Goal: Information Seeking & Learning: Learn about a topic

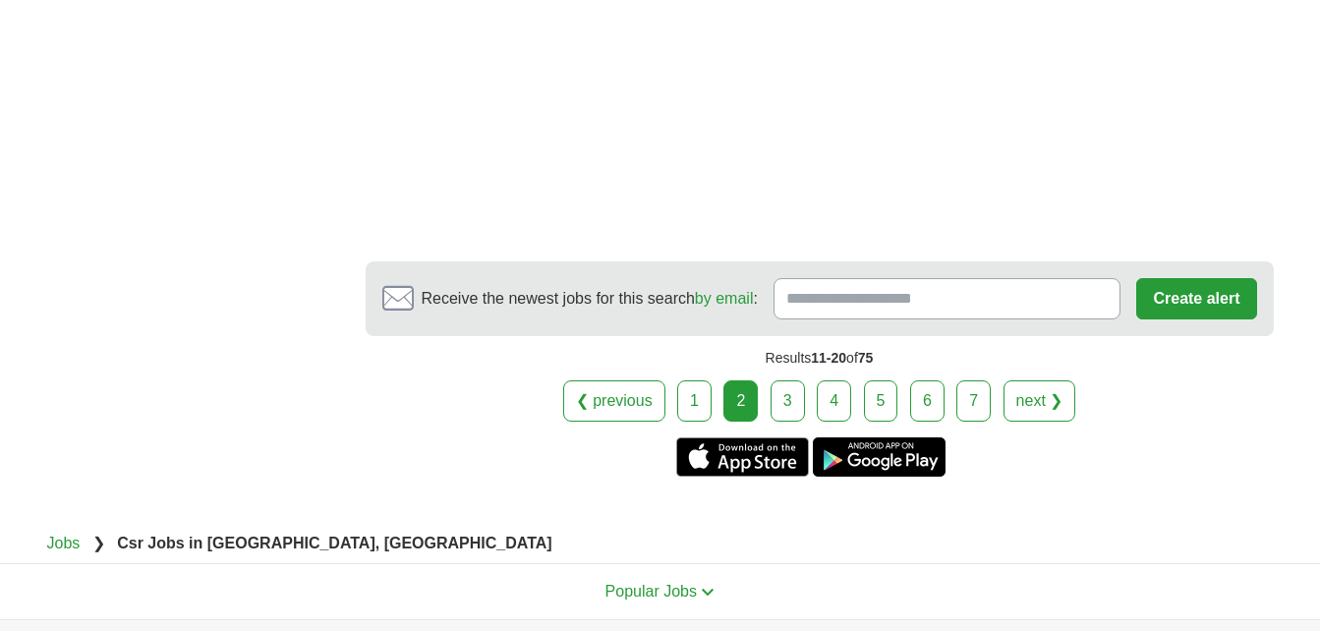
scroll to position [3633, 0]
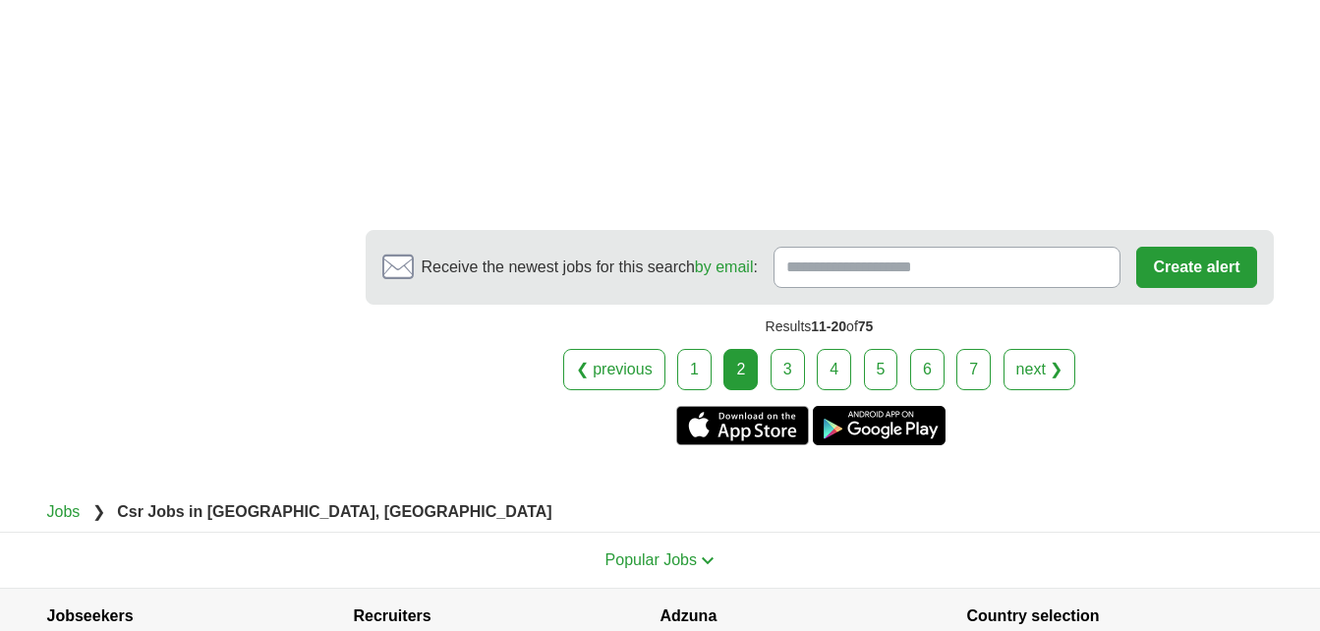
click at [784, 374] on link "3" at bounding box center [788, 369] width 34 height 41
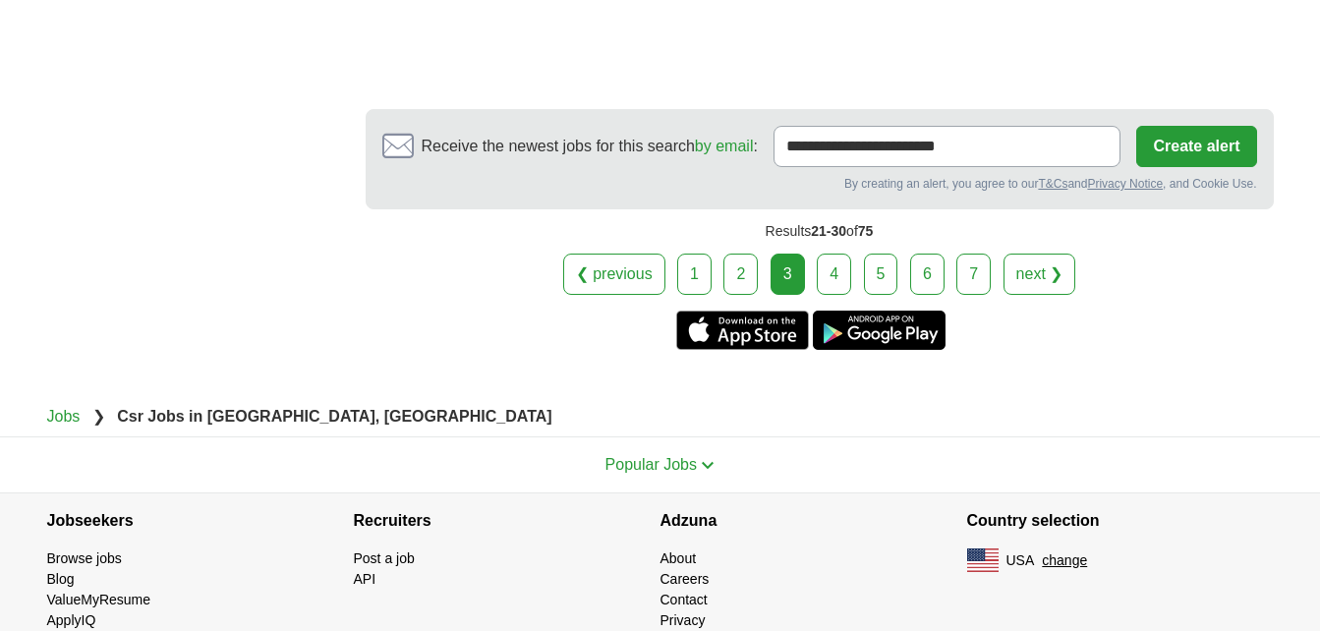
scroll to position [3598, 0]
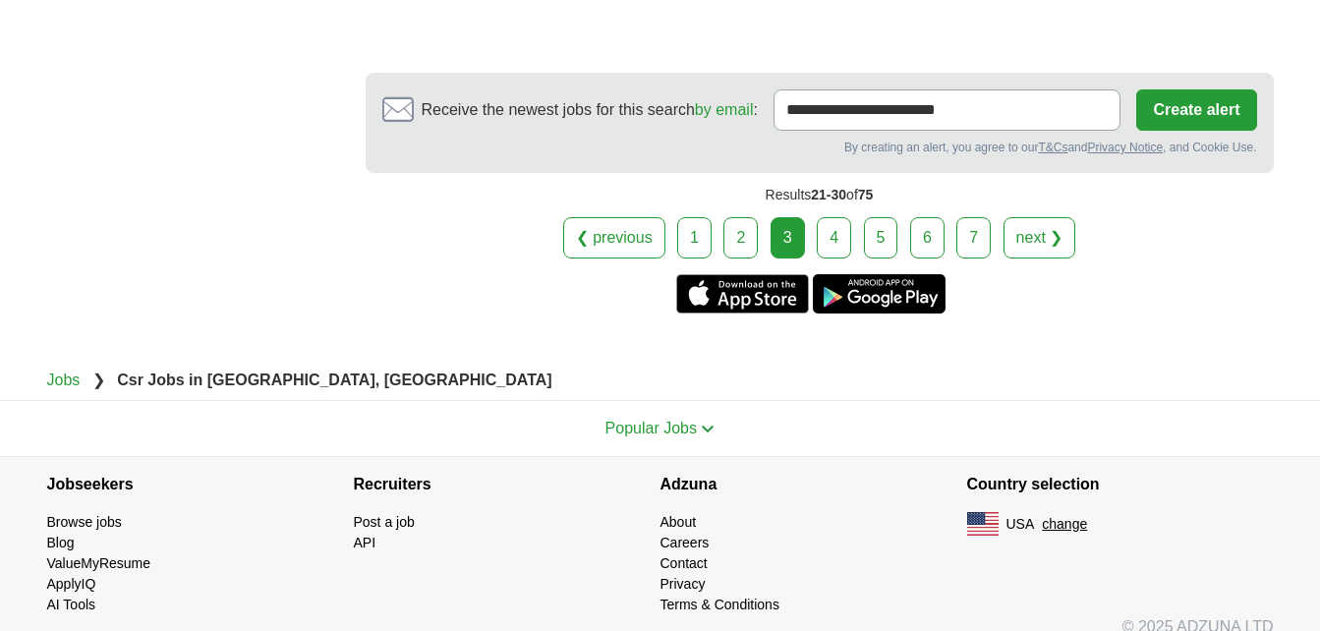
click at [835, 217] on link "4" at bounding box center [834, 237] width 34 height 41
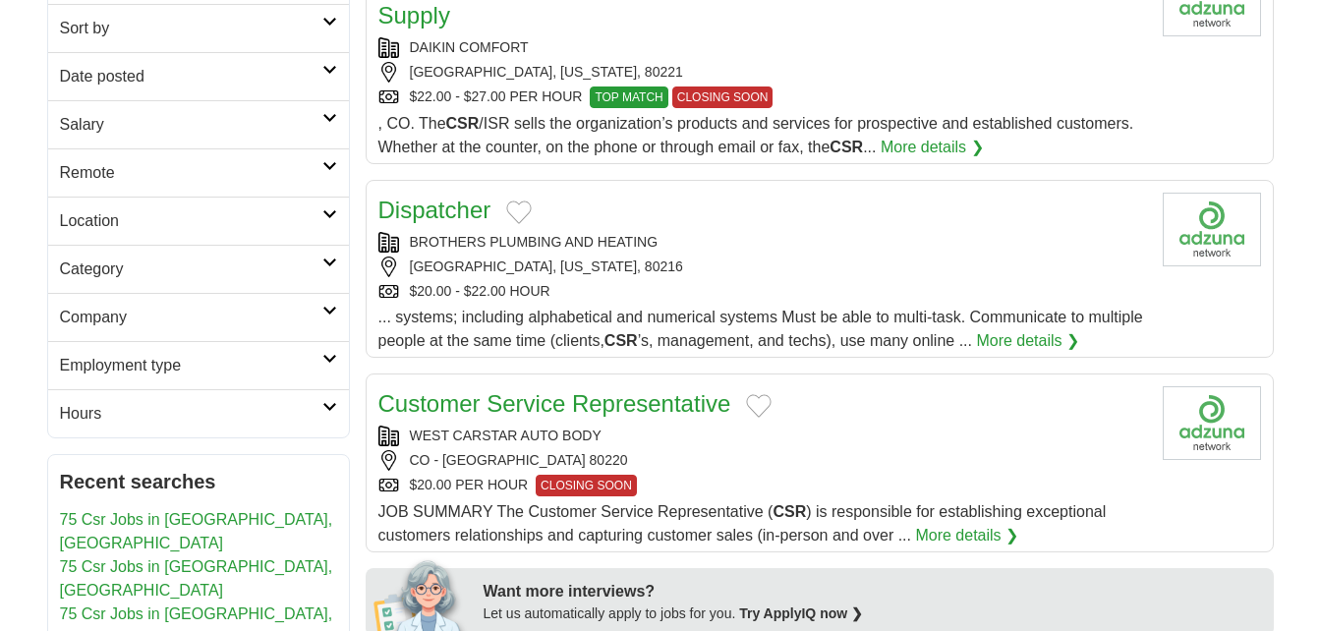
scroll to position [354, 0]
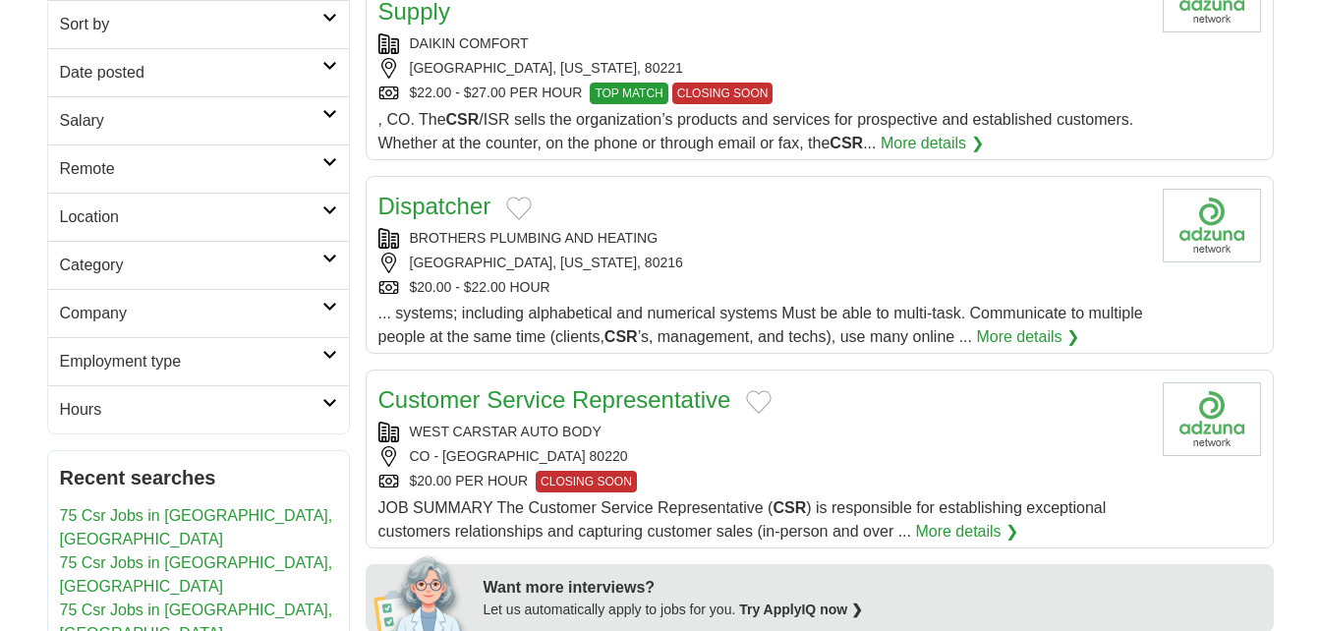
click at [755, 253] on div "DENVER, COLORADO, 80216" at bounding box center [762, 263] width 769 height 21
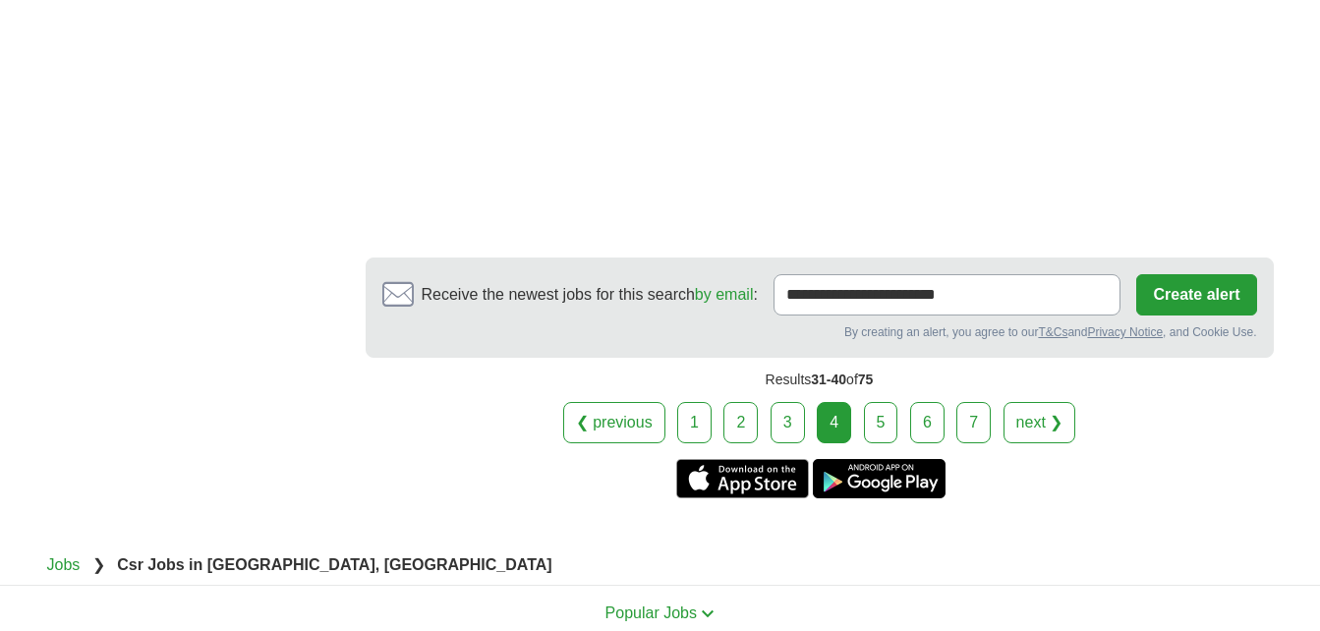
scroll to position [3272, 0]
click at [874, 401] on link "5" at bounding box center [881, 421] width 34 height 41
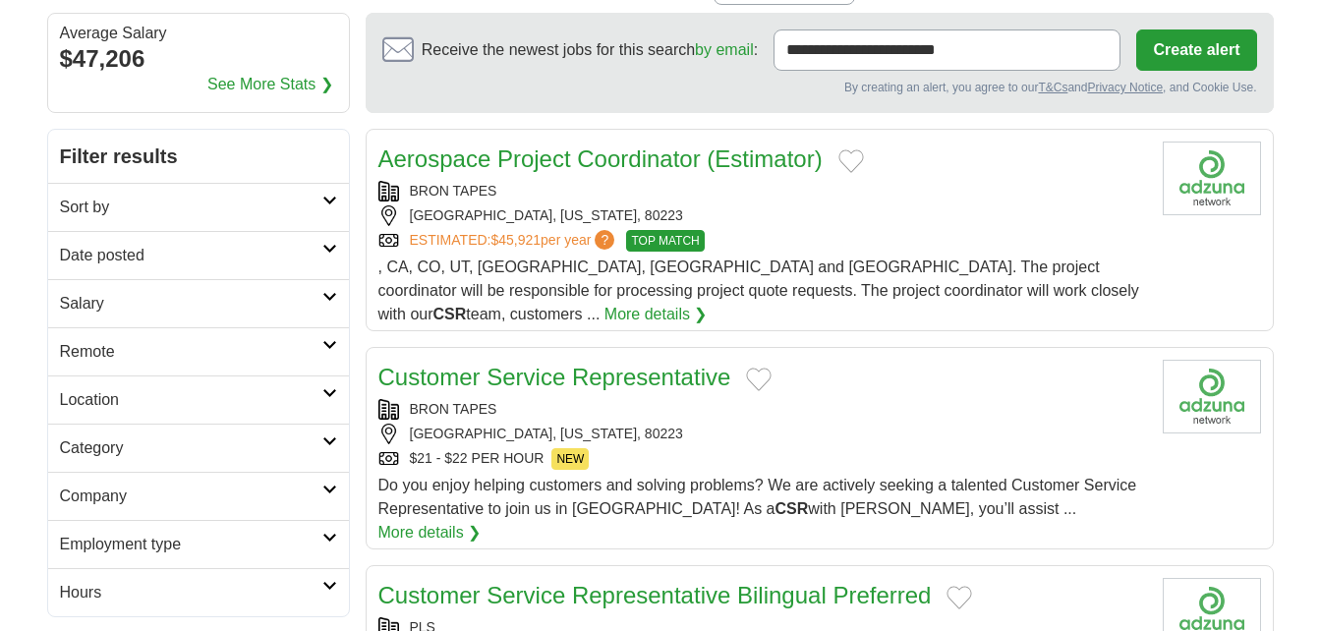
scroll to position [189, 0]
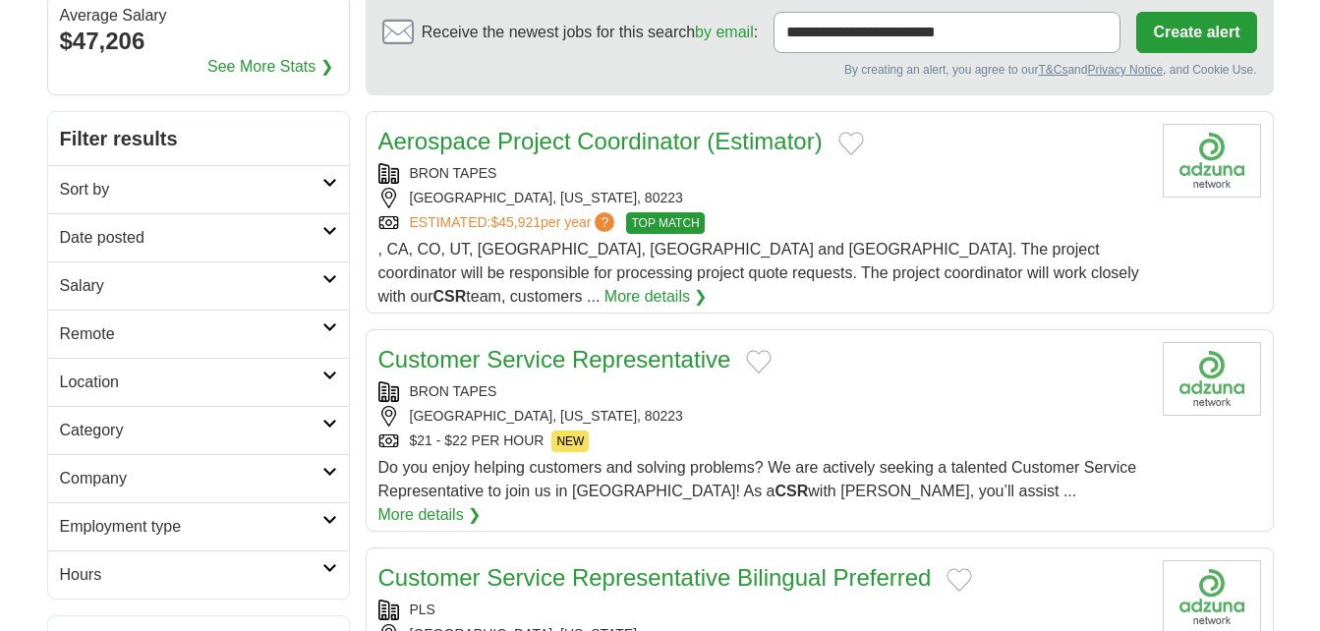
click at [667, 329] on article "Customer Service Representative BRON TAPES DENVER, COLORADO, 80223 $21 - $22 PE…" at bounding box center [820, 430] width 908 height 203
